Goal: Transaction & Acquisition: Purchase product/service

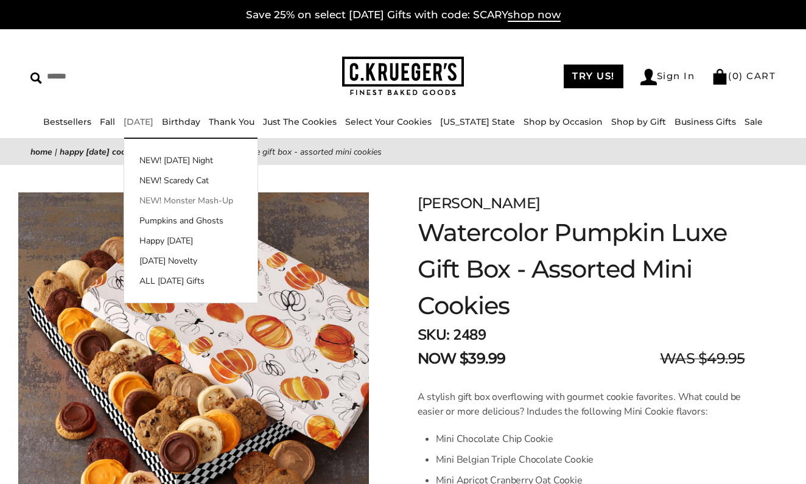
click at [178, 203] on link "NEW! Monster Mash-Up" at bounding box center [190, 200] width 133 height 13
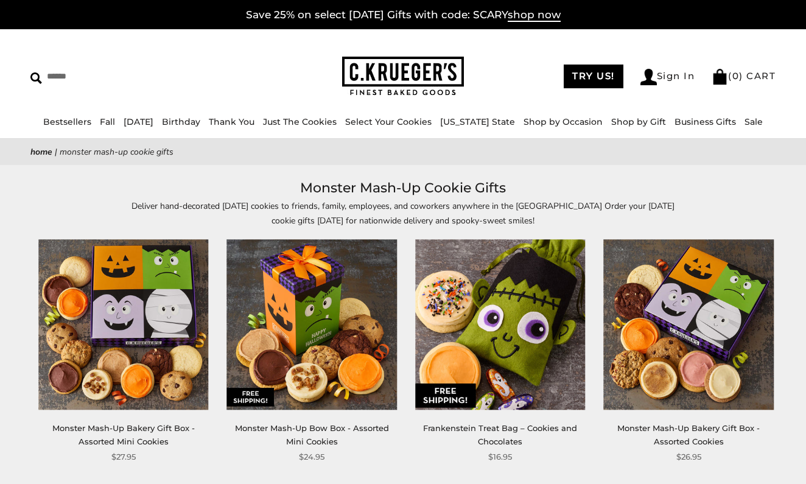
click at [737, 209] on div "Deliver hand-decorated Halloween cookies to friends, family, employees, and cow…" at bounding box center [403, 213] width 806 height 28
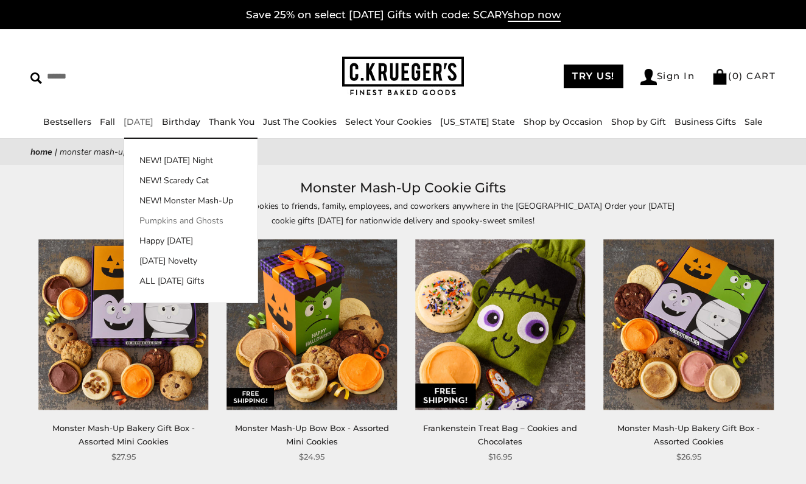
click at [179, 220] on link "Pumpkins and Ghosts" at bounding box center [190, 220] width 133 height 13
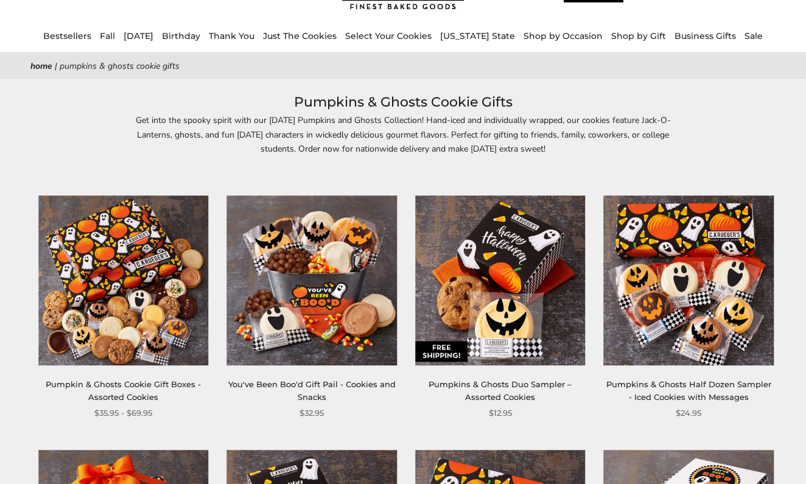
scroll to position [79, 0]
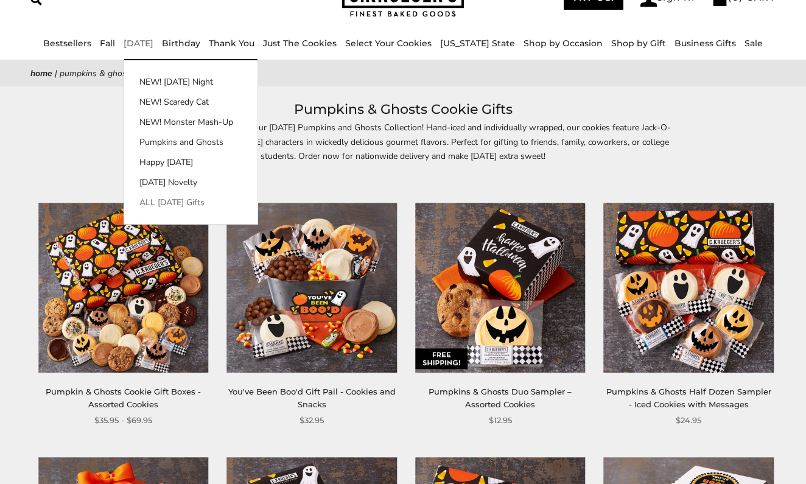
click at [191, 200] on link "ALL [DATE] Gifts" at bounding box center [190, 202] width 133 height 13
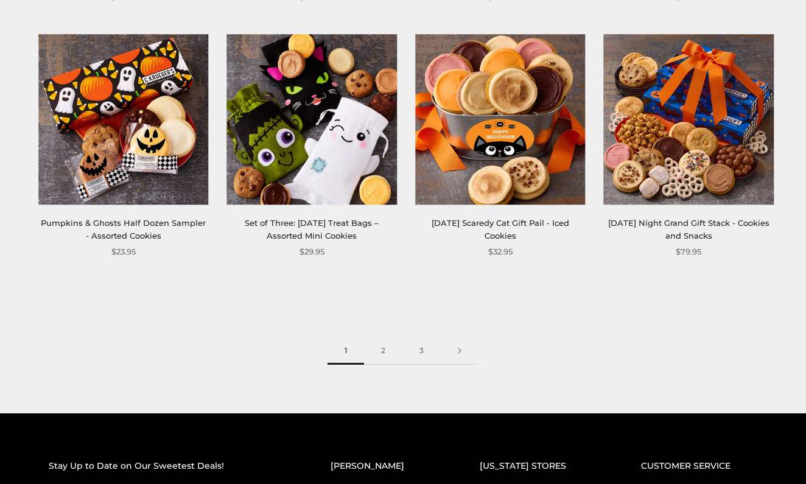
scroll to position [1491, 0]
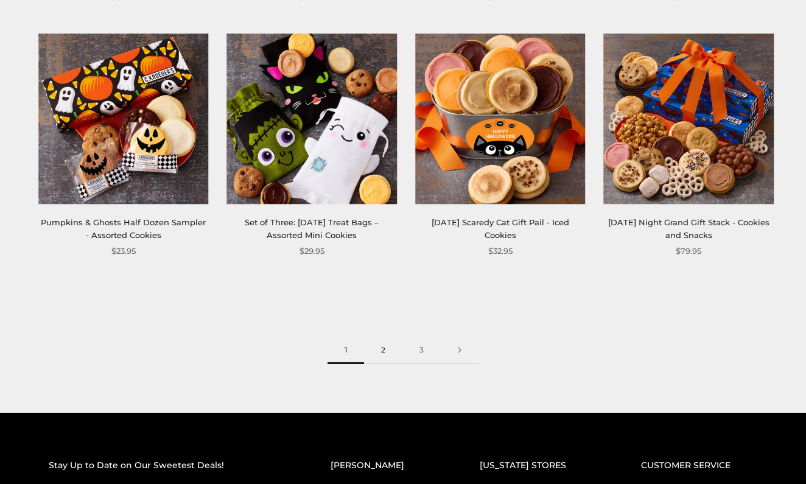
click at [385, 346] on link "2" at bounding box center [383, 350] width 38 height 27
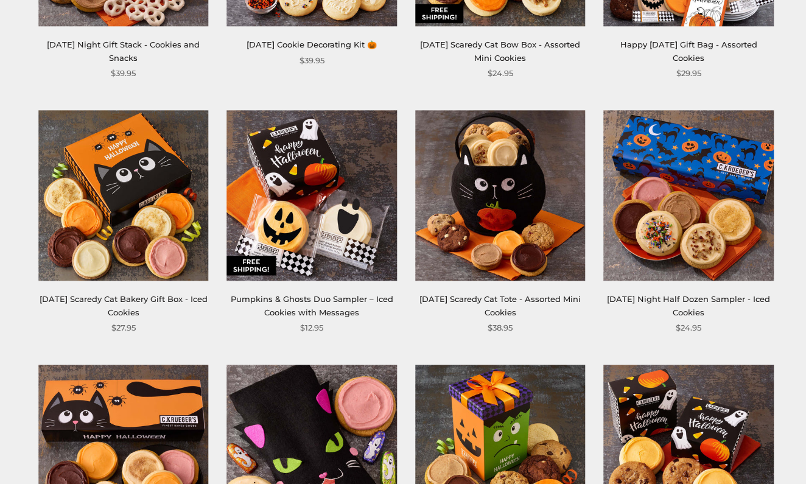
scroll to position [1167, 0]
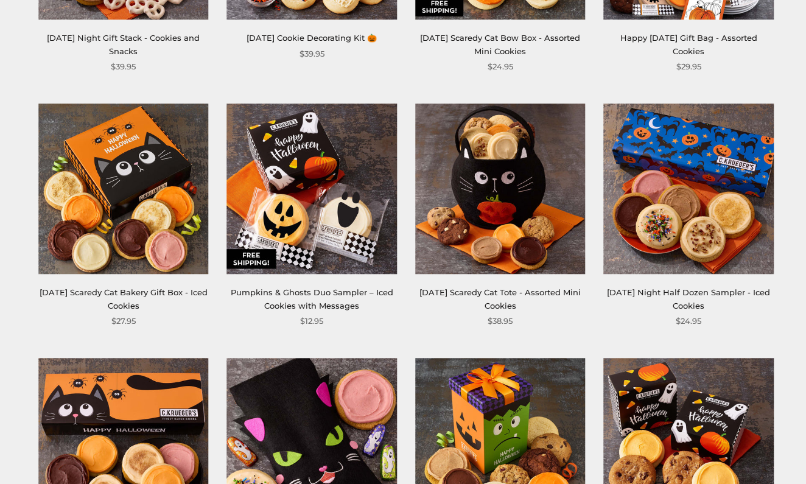
click at [343, 287] on link "Pumpkins & Ghosts Duo Sampler – Iced Cookies with Messages" at bounding box center [312, 298] width 163 height 23
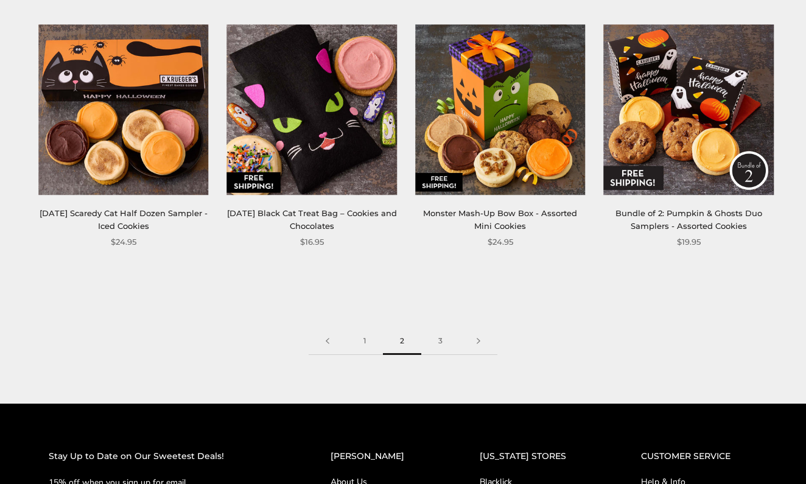
scroll to position [1510, 0]
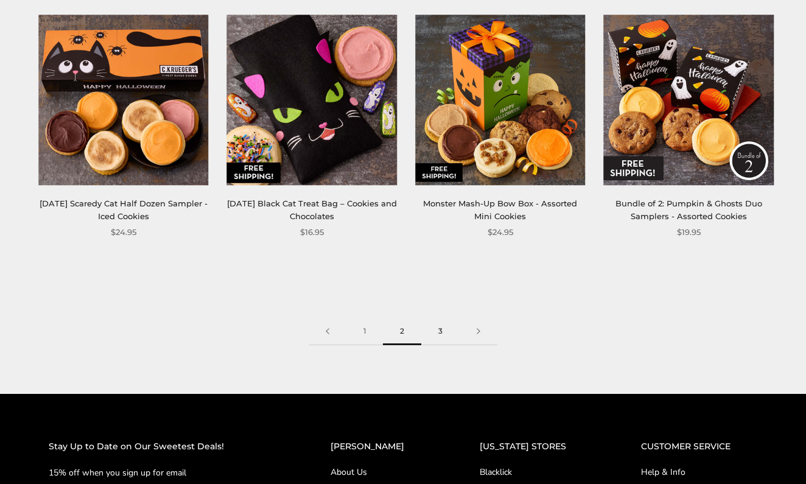
click at [443, 326] on link "3" at bounding box center [440, 331] width 38 height 27
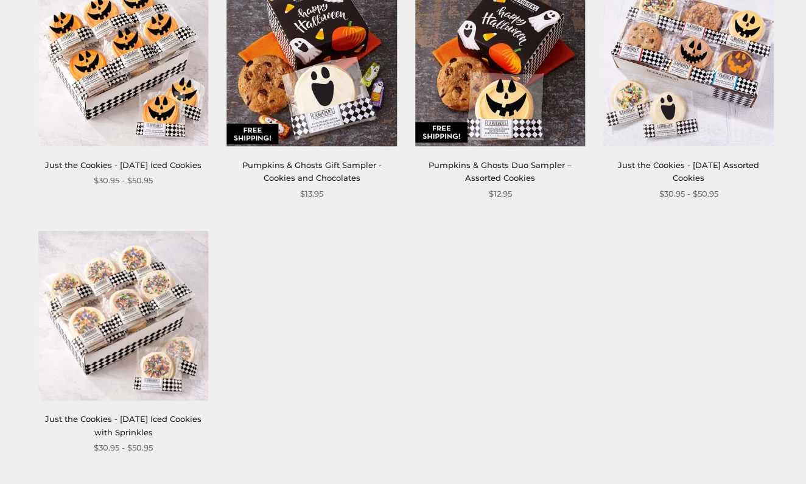
scroll to position [803, 0]
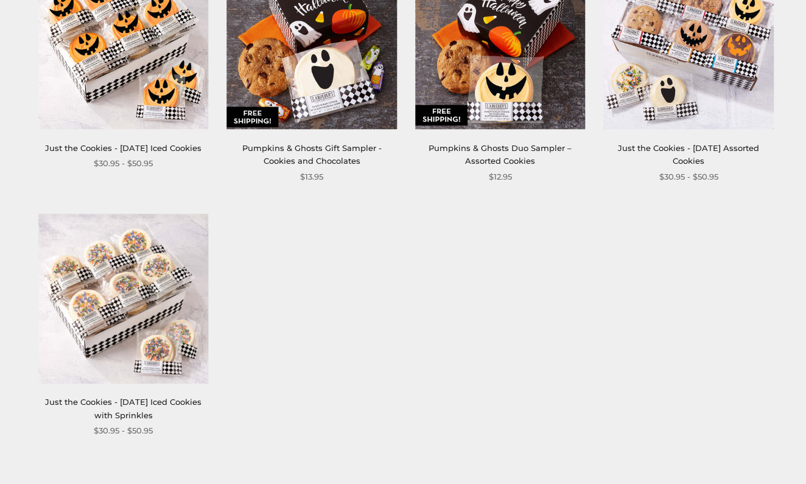
click at [156, 146] on link "Just the Cookies - [DATE] Iced Cookies" at bounding box center [123, 148] width 156 height 10
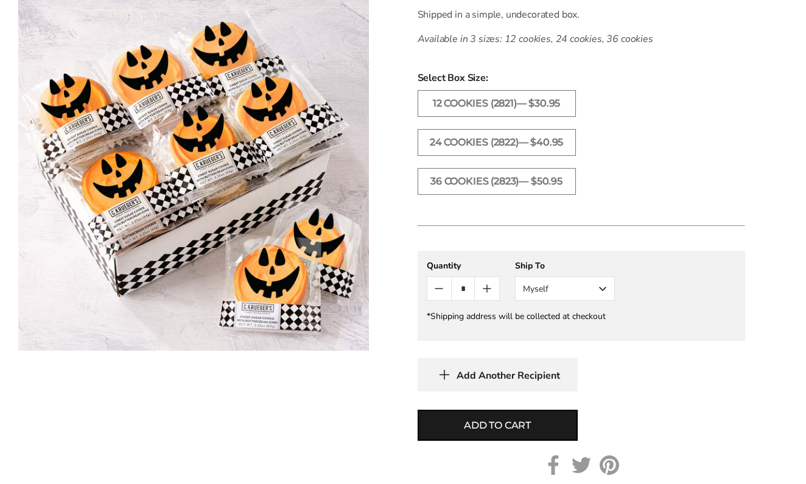
scroll to position [498, 0]
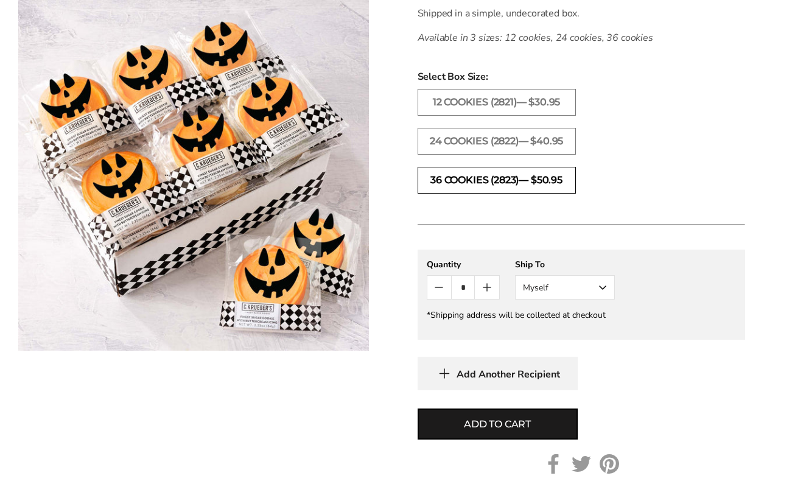
click at [547, 180] on label "36 COOKIES (2823)— $50.95" at bounding box center [497, 180] width 158 height 27
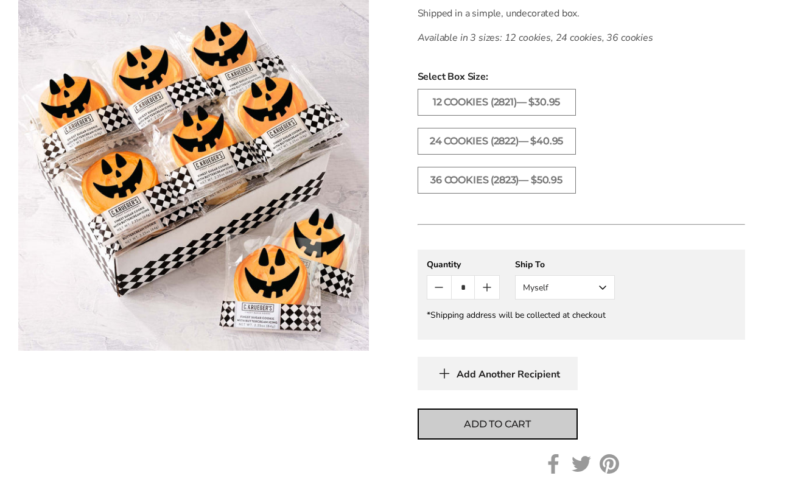
click at [524, 419] on span "Add to cart" at bounding box center [497, 424] width 67 height 15
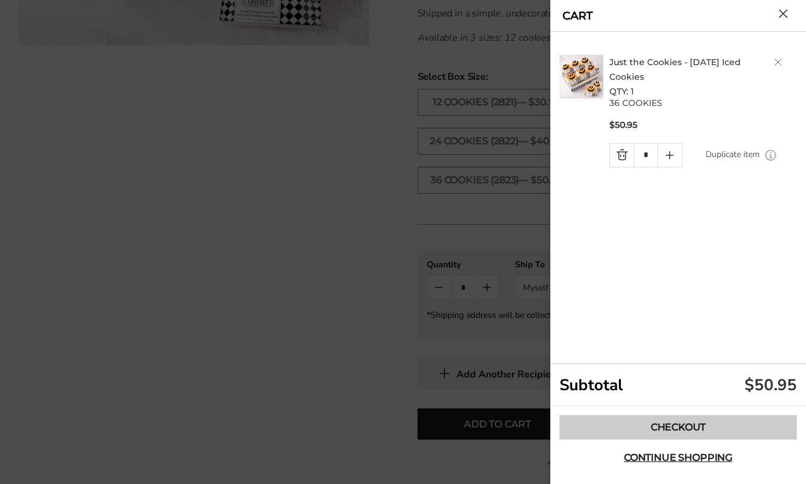
click at [635, 426] on link "Checkout" at bounding box center [677, 427] width 237 height 24
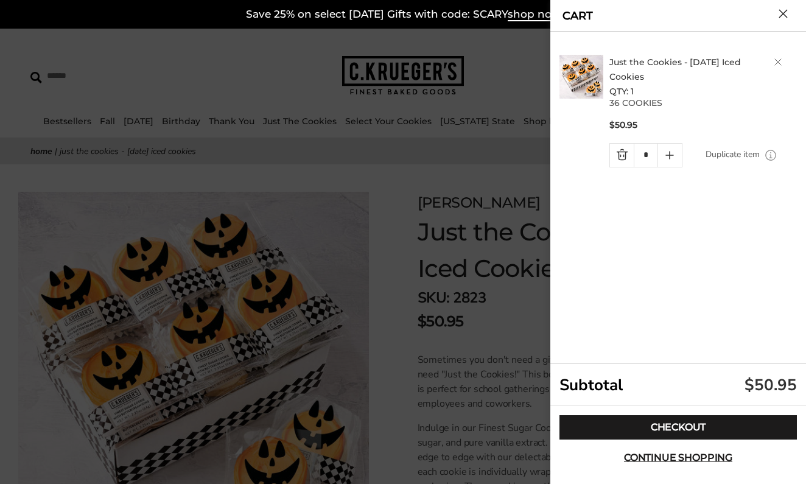
scroll to position [498, 0]
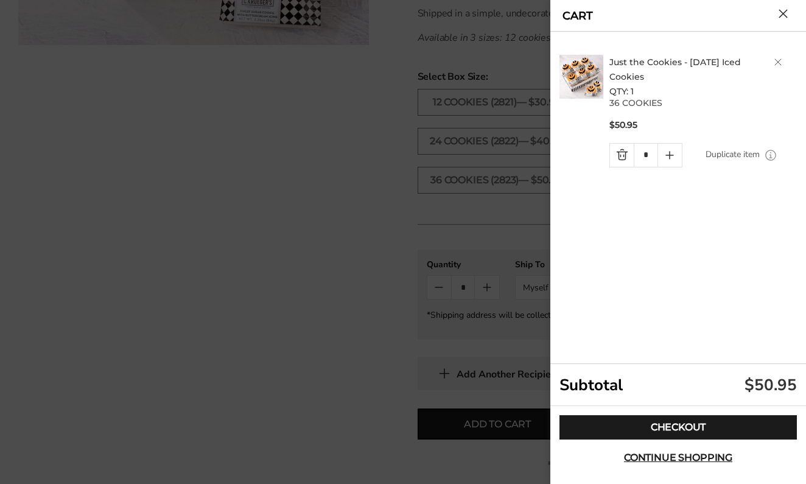
click at [351, 172] on div at bounding box center [403, 242] width 806 height 484
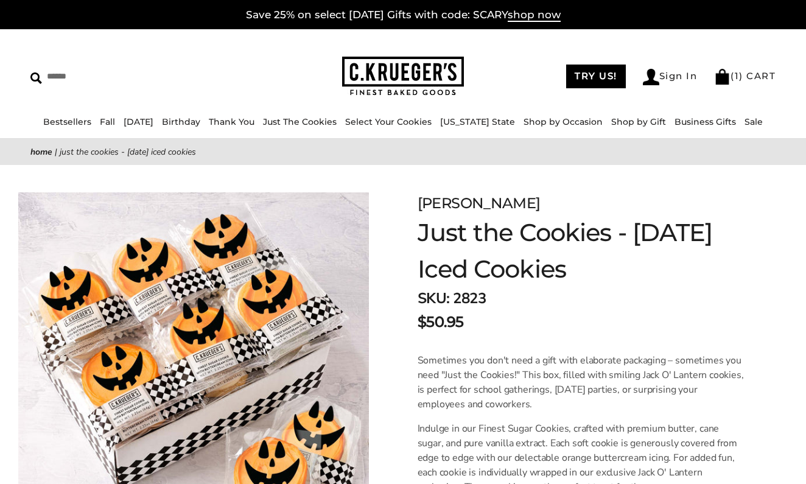
scroll to position [0, 0]
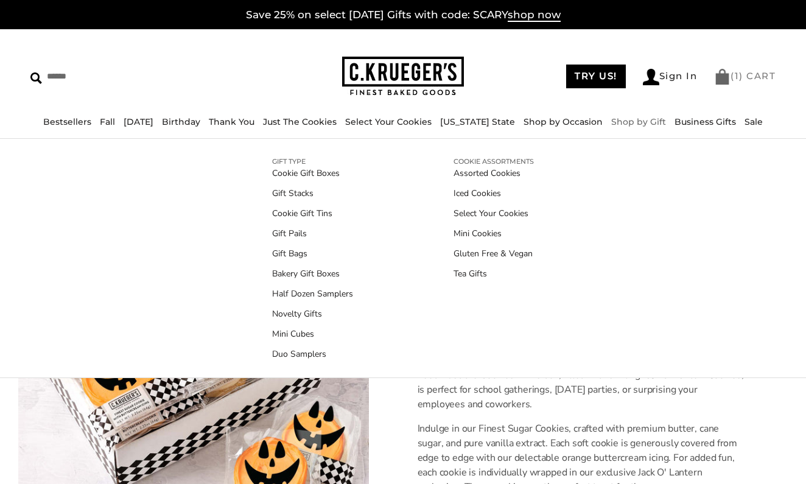
click at [740, 74] on link "( 1 ) CART" at bounding box center [744, 76] width 61 height 12
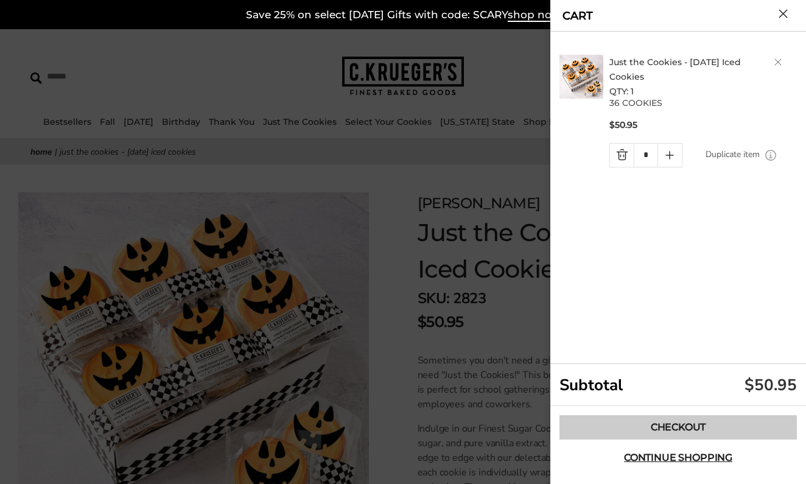
click at [668, 428] on link "Checkout" at bounding box center [677, 427] width 237 height 24
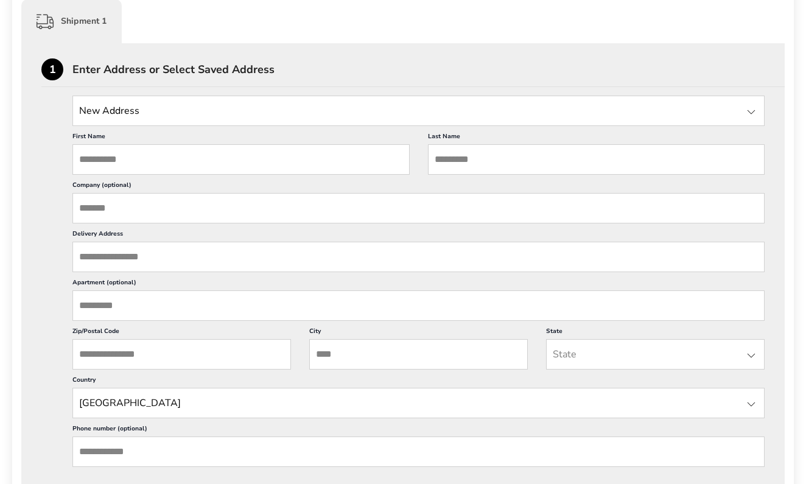
scroll to position [319, 0]
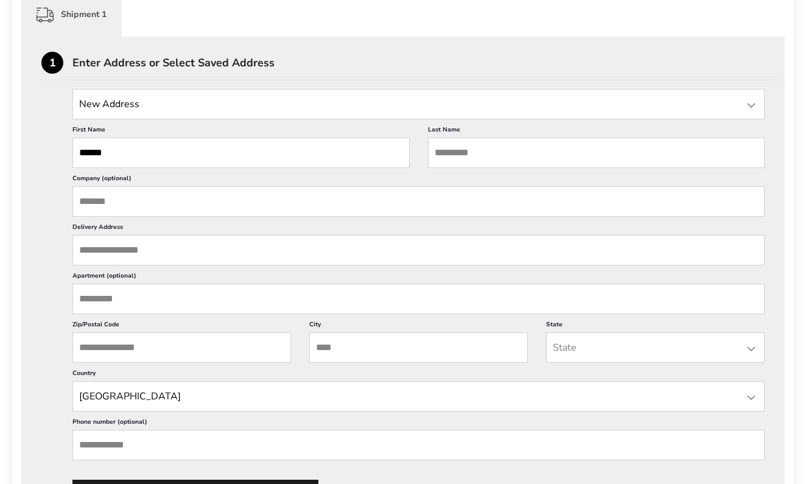
type input "******"
type input "*******"
click at [448, 186] on label "Company (optional)" at bounding box center [418, 180] width 692 height 12
click at [448, 187] on input "Company (optional)" at bounding box center [418, 201] width 692 height 30
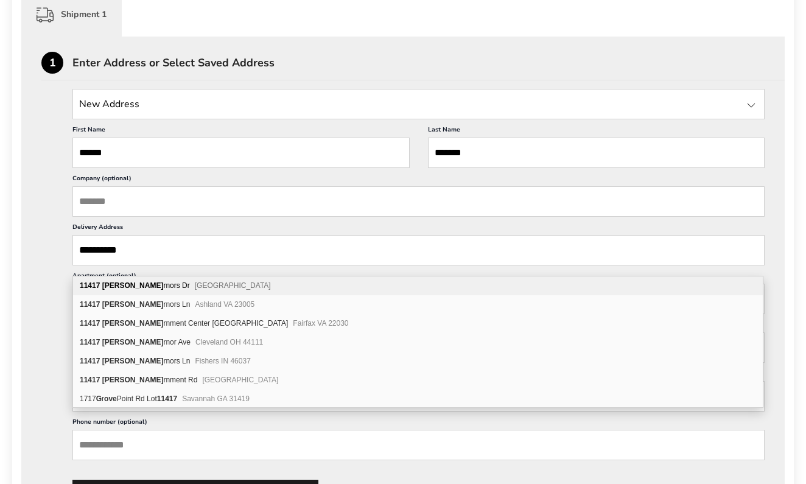
click at [195, 284] on span "Chapel Hill NC 27517" at bounding box center [233, 285] width 76 height 9
type input "**********"
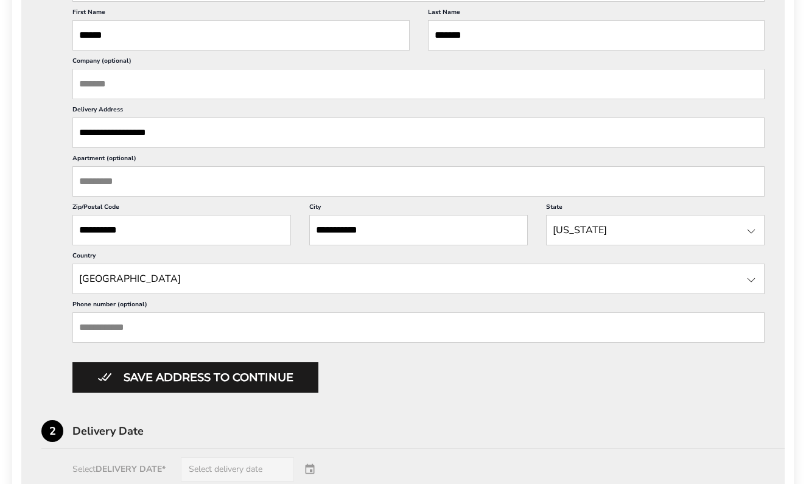
scroll to position [451, 0]
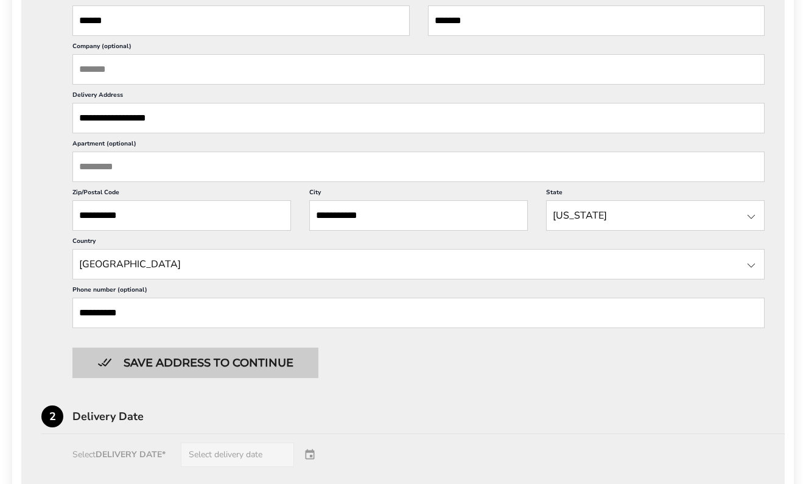
type input "**********"
click at [149, 378] on button "Save address to continue" at bounding box center [195, 363] width 246 height 30
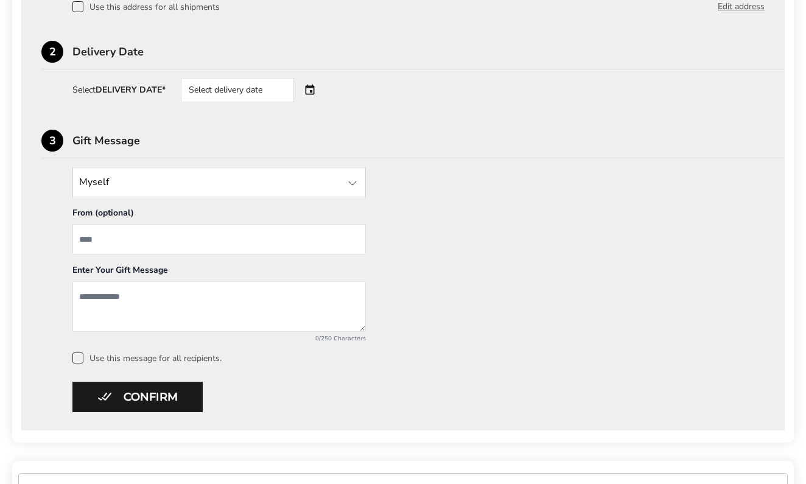
click at [313, 91] on div "Select delivery date" at bounding box center [254, 90] width 147 height 24
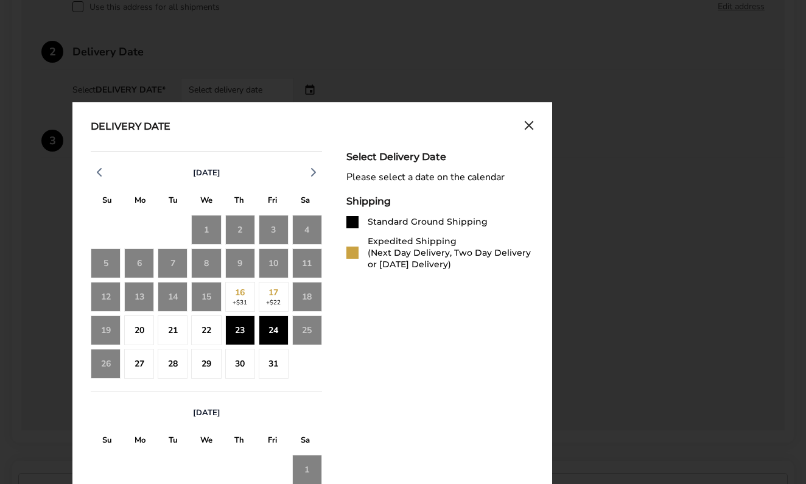
click at [275, 329] on div "24" at bounding box center [274, 330] width 30 height 30
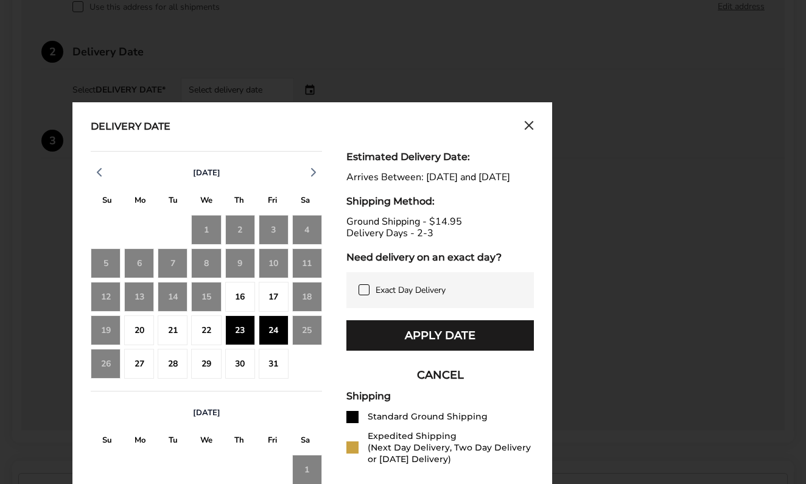
click at [239, 329] on div "23" at bounding box center [240, 330] width 30 height 30
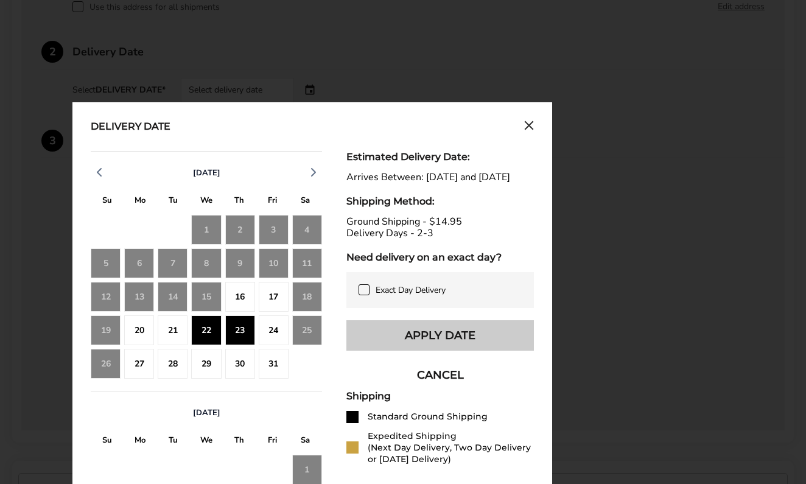
click at [387, 351] on button "Apply Date" at bounding box center [439, 335] width 187 height 30
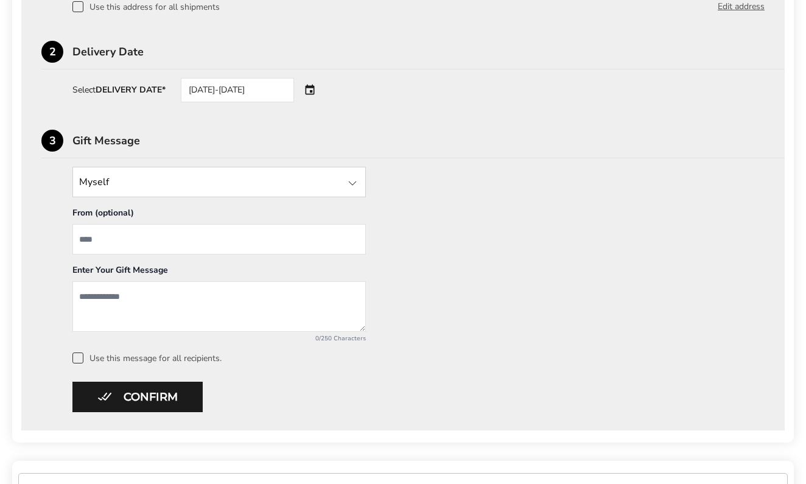
click at [83, 359] on span at bounding box center [77, 357] width 11 height 11
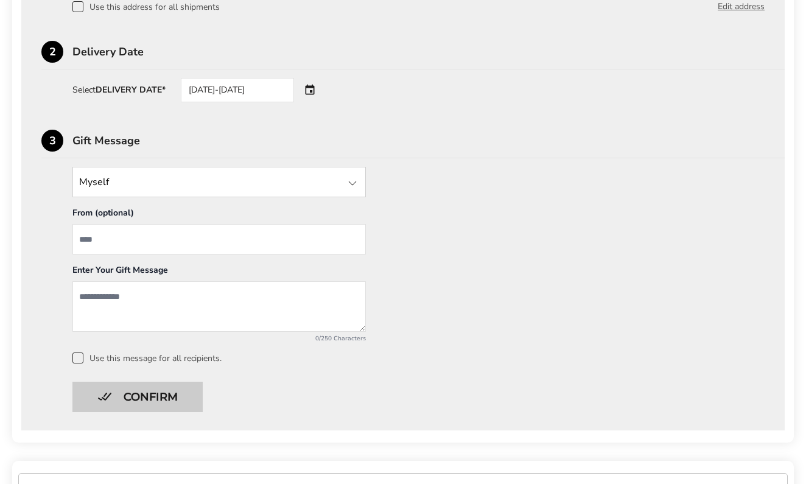
click at [108, 398] on button "Confirm" at bounding box center [137, 397] width 130 height 30
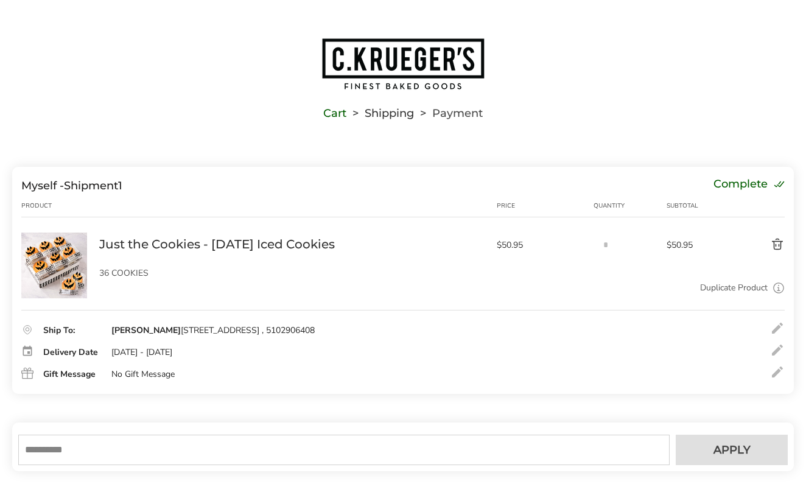
scroll to position [0, 0]
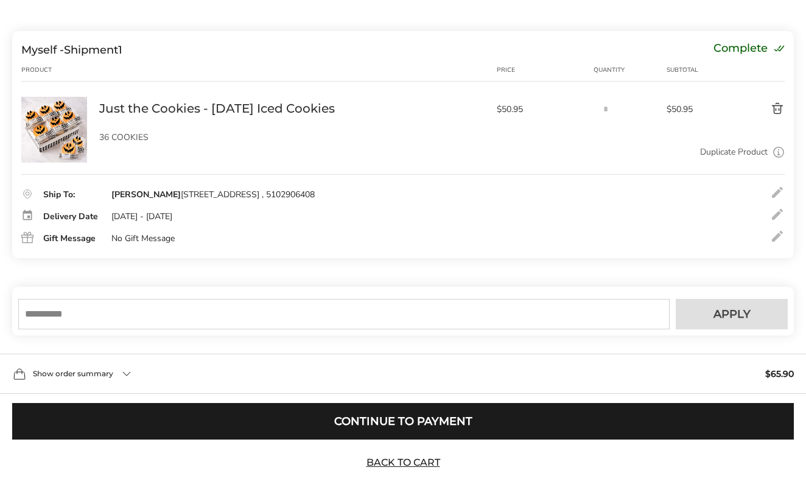
scroll to position [137, 0]
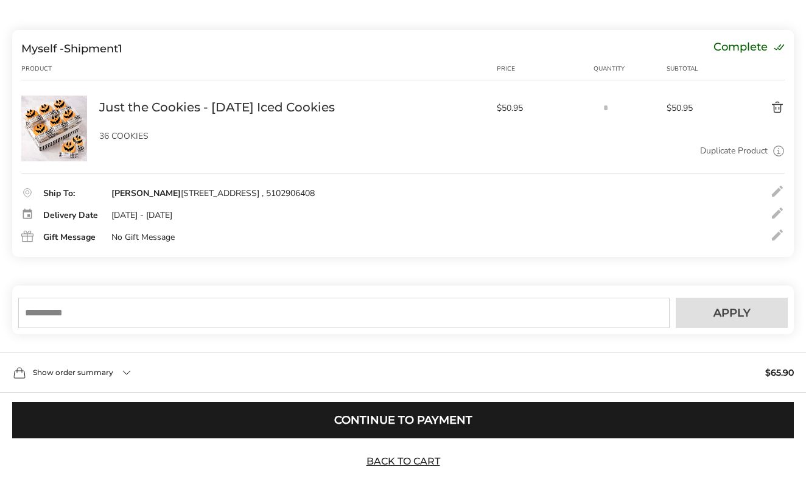
click at [91, 328] on input "text" at bounding box center [343, 313] width 651 height 30
type input "*********"
click at [702, 324] on button "Apply" at bounding box center [732, 313] width 112 height 30
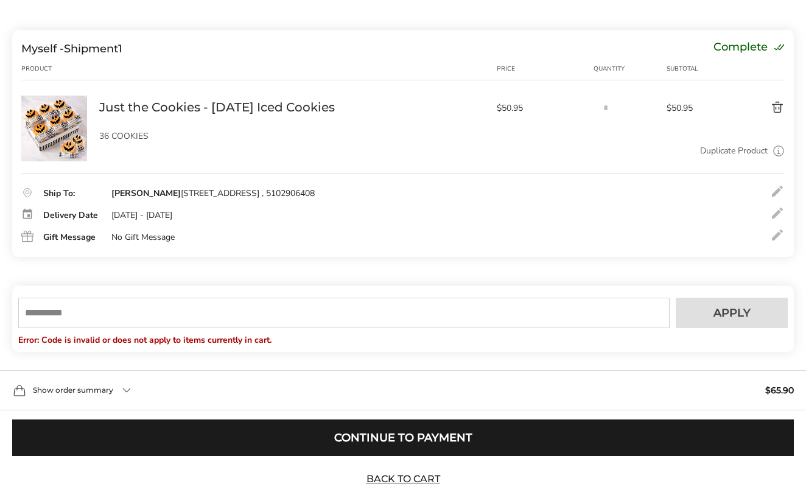
click at [60, 328] on input "text" at bounding box center [343, 313] width 651 height 30
type input "*********"
click at [732, 318] on span "Apply" at bounding box center [731, 312] width 37 height 11
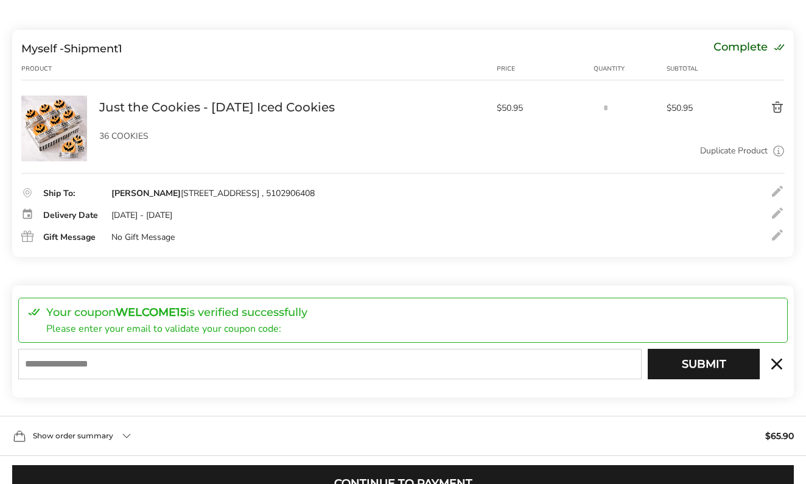
click at [95, 379] on input "E-mail" at bounding box center [329, 364] width 623 height 30
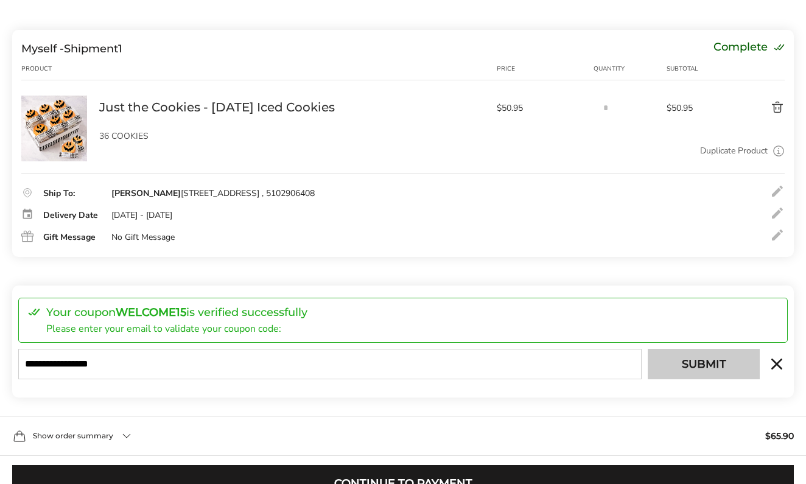
type input "**********"
click at [696, 379] on button "Submit" at bounding box center [704, 364] width 112 height 30
type input "**********"
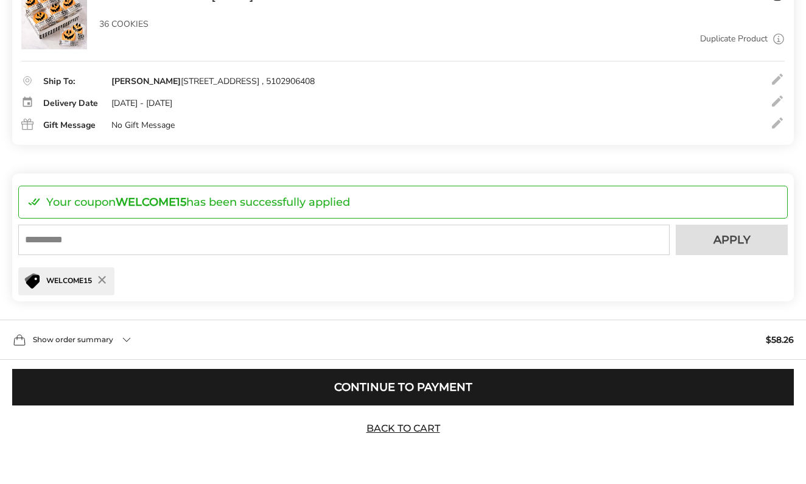
scroll to position [334, 0]
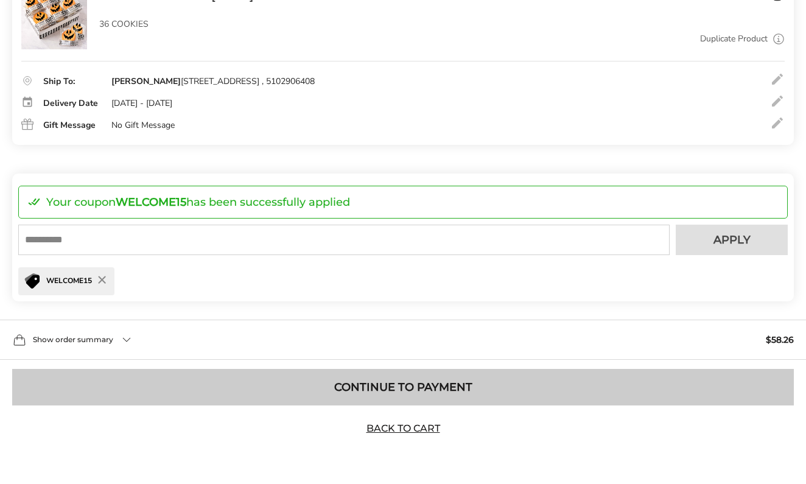
click at [465, 385] on button "Continue to Payment" at bounding box center [403, 387] width 782 height 37
